Goal: Transaction & Acquisition: Subscribe to service/newsletter

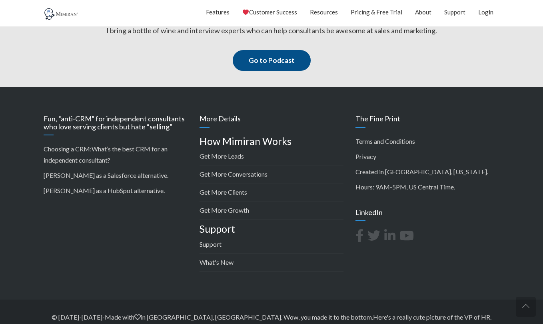
scroll to position [1431, 0]
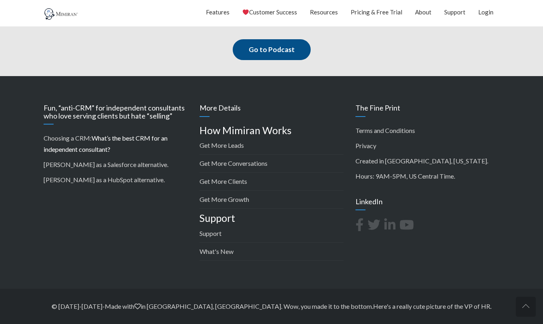
click at [113, 138] on link "What’s the best CRM for an independent consultant?" at bounding box center [106, 143] width 124 height 19
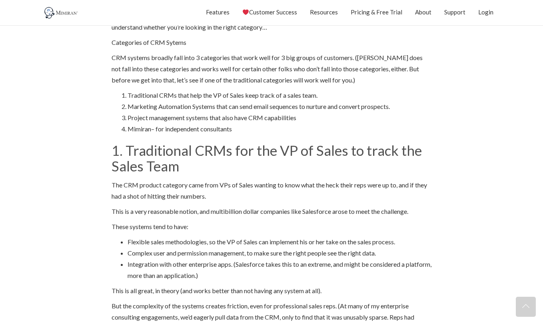
scroll to position [680, 0]
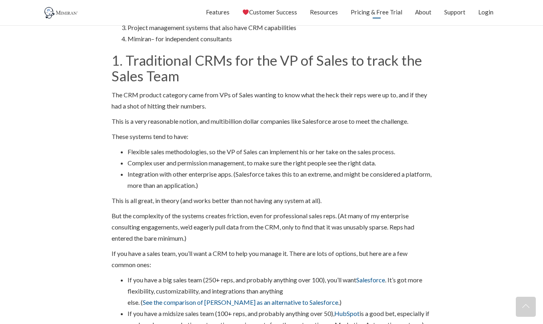
click at [379, 16] on link "Pricing & Free Trial" at bounding box center [377, 12] width 52 height 20
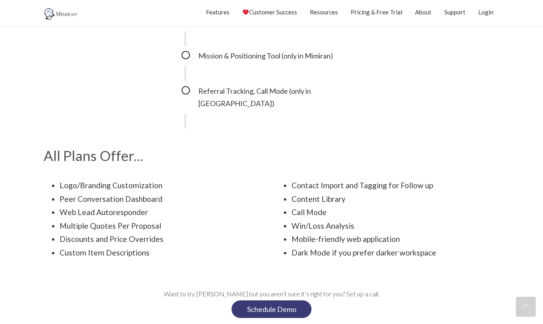
scroll to position [1040, 0]
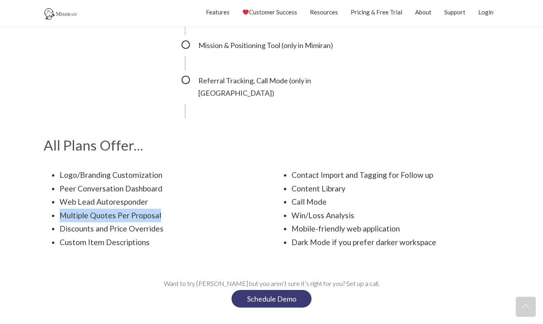
drag, startPoint x: 57, startPoint y: 193, endPoint x: 168, endPoint y: 194, distance: 110.8
click at [168, 194] on ul "Logo/Branding Customization Peer Conversation Dashboard Web Lead Autoresponder …" at bounding box center [156, 208] width 224 height 81
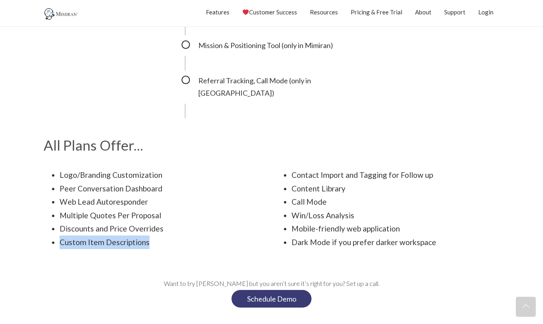
drag, startPoint x: 58, startPoint y: 222, endPoint x: 152, endPoint y: 216, distance: 94.3
click at [152, 216] on ul "Logo/Branding Customization Peer Conversation Dashboard Web Lead Autoresponder …" at bounding box center [156, 208] width 224 height 81
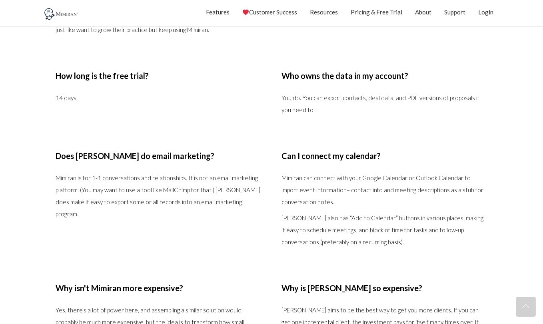
scroll to position [1520, 0]
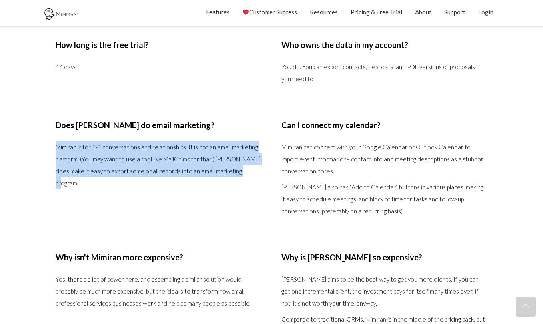
drag, startPoint x: 196, startPoint y: 142, endPoint x: 51, endPoint y: 124, distance: 145.5
click at [51, 124] on section "Does Mimiran do email marketing? Mimiran is for 1-1 conversations and relations…" at bounding box center [272, 165] width 456 height 132
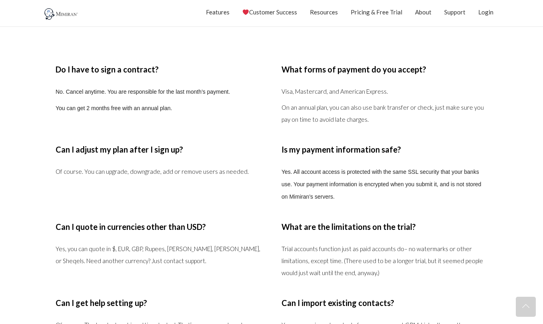
scroll to position [1840, 0]
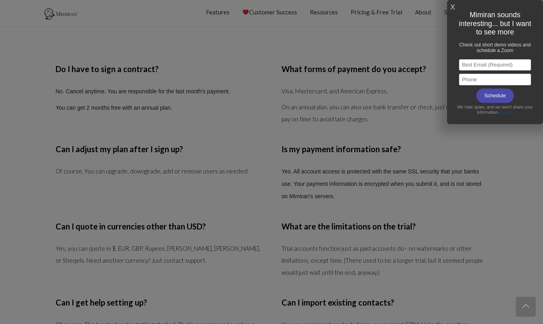
click at [501, 192] on div at bounding box center [271, 162] width 543 height 324
click at [453, 5] on link "X" at bounding box center [452, 7] width 5 height 13
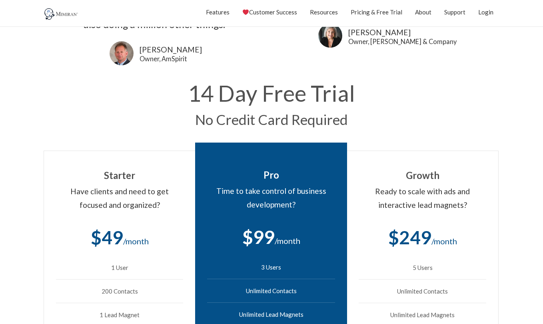
scroll to position [0, 0]
